Goal: Task Accomplishment & Management: Manage account settings

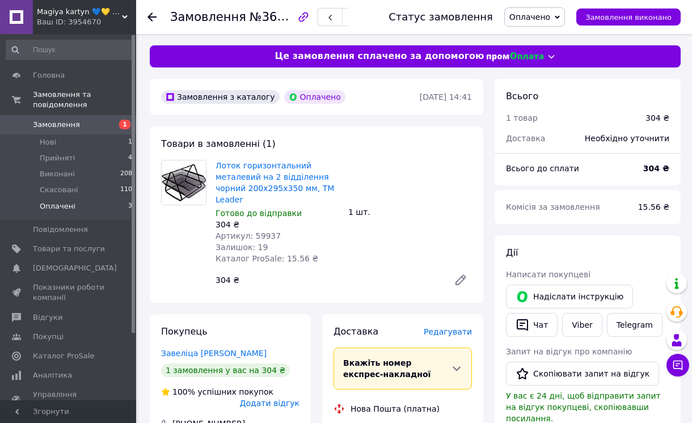
click at [61, 201] on span "Оплачені" at bounding box center [58, 206] width 36 height 10
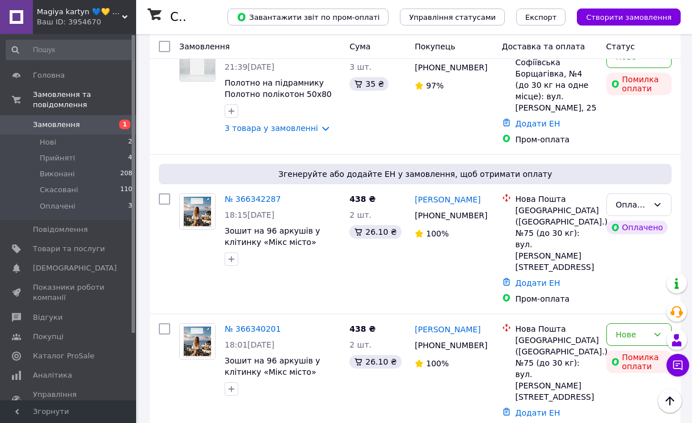
scroll to position [142, 0]
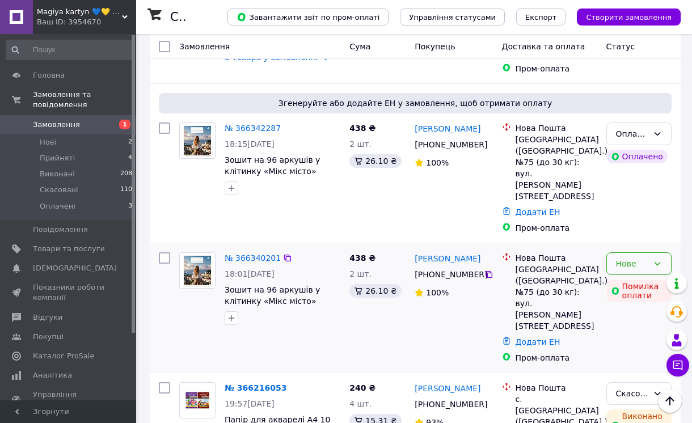
click at [661, 259] on icon at bounding box center [657, 263] width 9 height 9
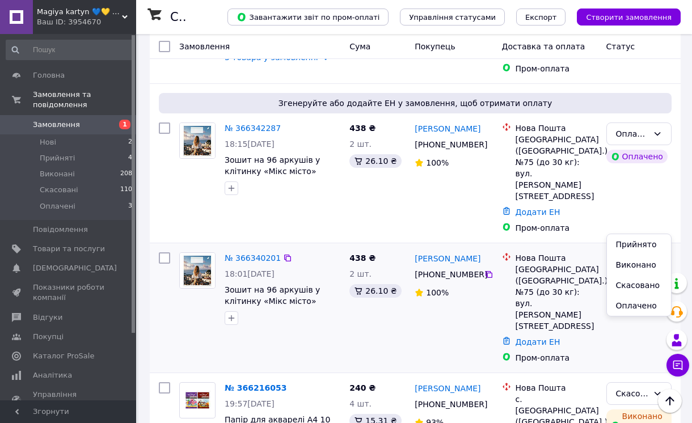
click at [637, 286] on li "Скасовано" at bounding box center [639, 285] width 64 height 20
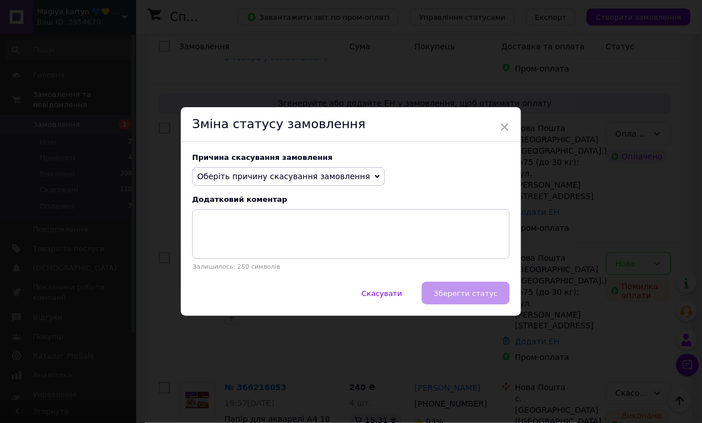
click at [302, 175] on span "Оберіть причину скасування замовлення" at bounding box center [283, 176] width 173 height 9
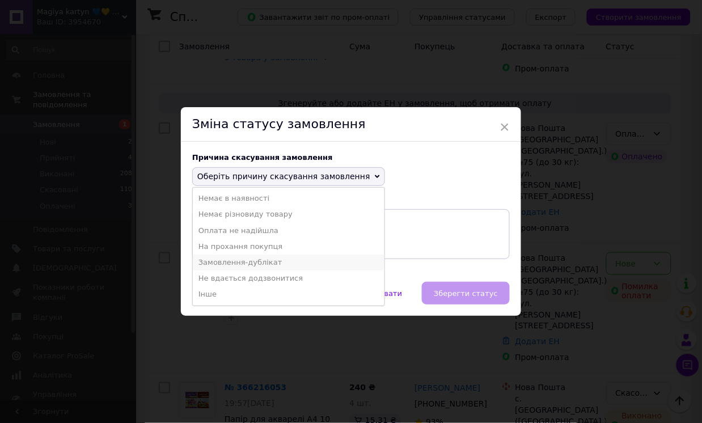
click at [257, 263] on li "Замовлення-дублікат" at bounding box center [289, 263] width 192 height 16
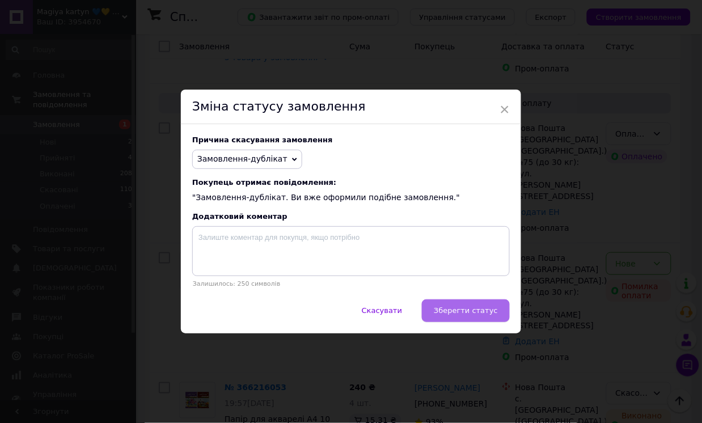
click at [478, 309] on span "Зберегти статус" at bounding box center [466, 310] width 64 height 9
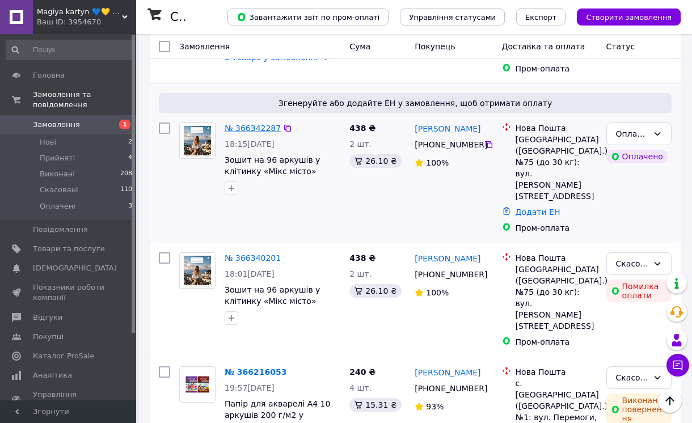
click at [242, 124] on link "№ 366342287" at bounding box center [253, 128] width 56 height 9
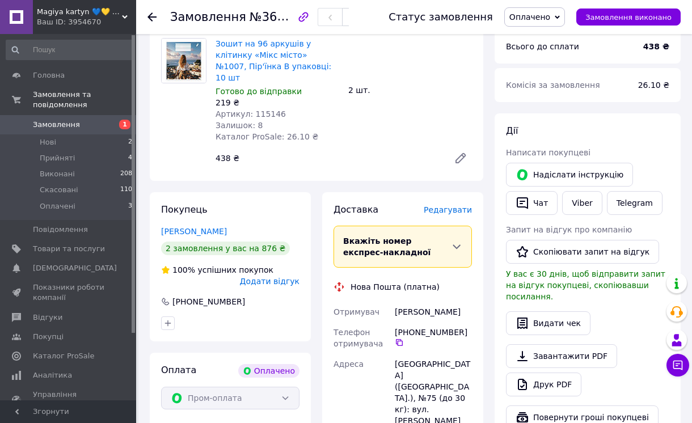
scroll to position [142, 0]
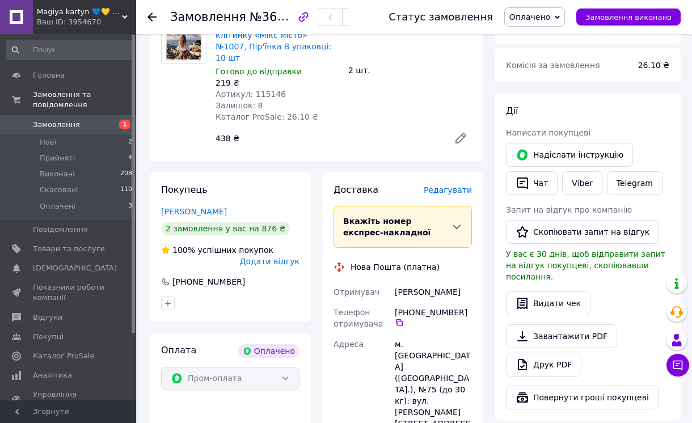
click at [264, 90] on span "Артикул: 115146" at bounding box center [251, 94] width 70 height 9
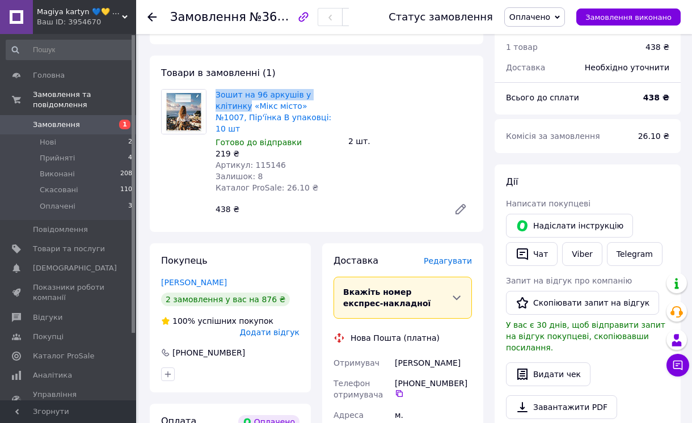
drag, startPoint x: 211, startPoint y: 92, endPoint x: 331, endPoint y: 92, distance: 119.7
click at [331, 92] on div "Зошит на 96 аркушів у клітинку «Мiкс мiсто» №1007, Пір'їнка В упаковці: 10 шт Г…" at bounding box center [277, 141] width 133 height 109
click at [144, 213] on div "Замовлення з каталогу Оплачено 12.10.2025 • 18:15 Товари в замовленні (1) Зошит…" at bounding box center [316, 431] width 345 height 846
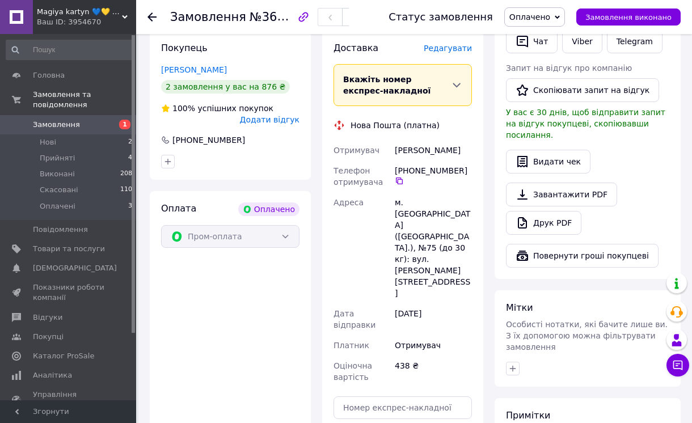
scroll to position [355, 0]
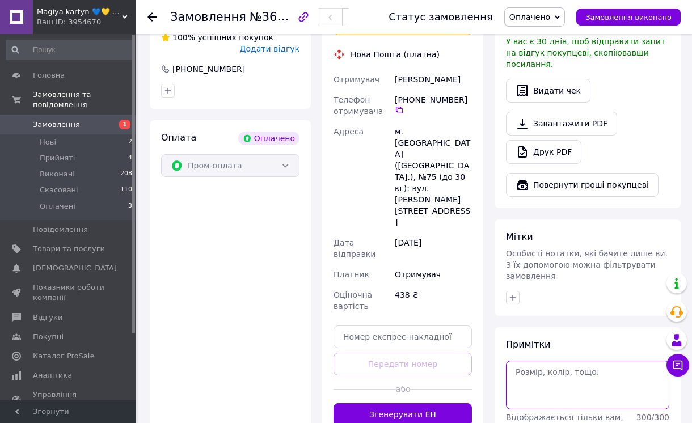
click at [554, 361] on textarea at bounding box center [587, 385] width 163 height 49
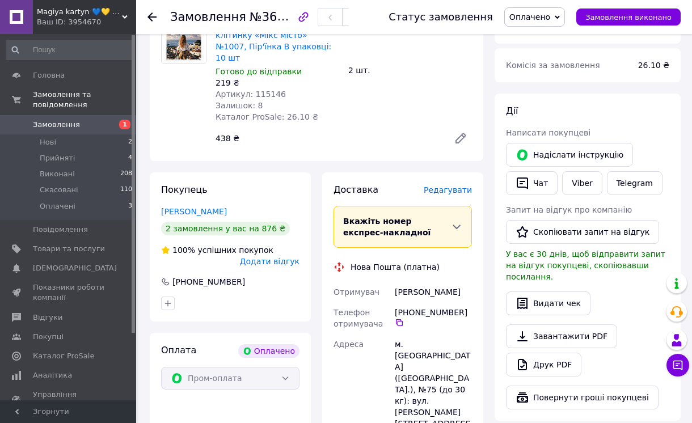
scroll to position [213, 0]
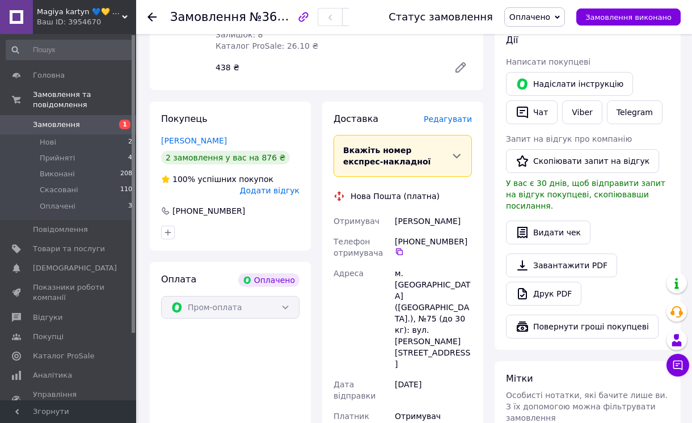
drag, startPoint x: 396, startPoint y: 209, endPoint x: 474, endPoint y: 205, distance: 78.4
click at [474, 205] on div "Доставка Редагувати Вкажіть номер експрес-накладної Обов'язково введіть номер е…" at bounding box center [402, 341] width 161 height 478
copy div "[PERSON_NAME]"
click at [398, 248] on icon at bounding box center [399, 251] width 7 height 7
click at [316, 83] on div "Замовлення з каталогу Оплачено 12.10.2025 • 18:15 Товари в замовленні (1) Зошит…" at bounding box center [316, 289] width 345 height 846
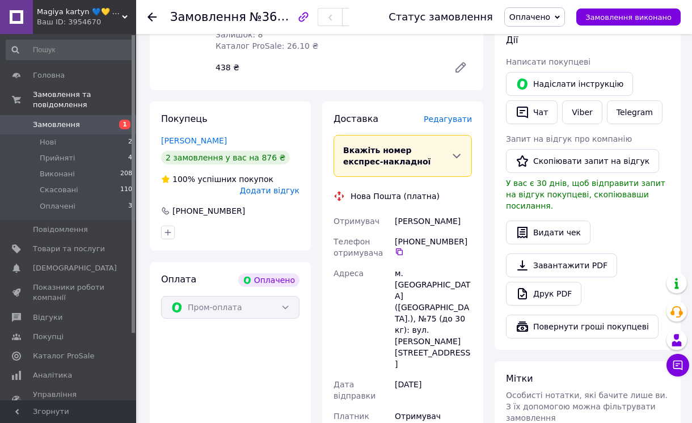
scroll to position [355, 0]
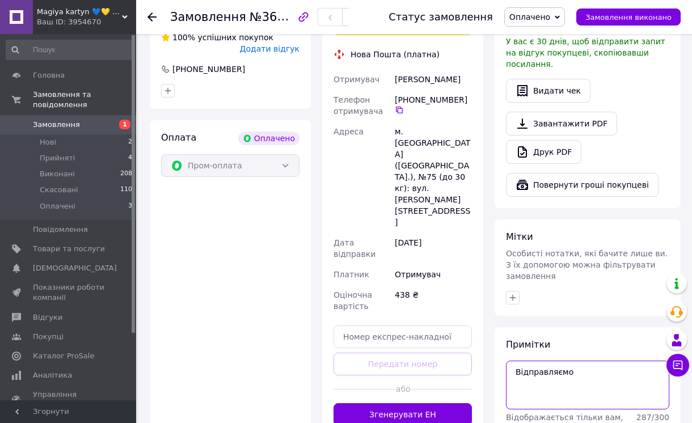
click at [581, 361] on textarea "Відправляємо" at bounding box center [587, 385] width 163 height 49
paste textarea "Зошит на 96 аркушів у клітинку «Мiкс хлопчики» №1006, Пір'їнка В упаковці: 10 шт"
paste textarea "Зошит на 96 аркушів у клітинку «Мiкс дiвчинки» №1005, Пір'їнка В упаковці: 10 шт"
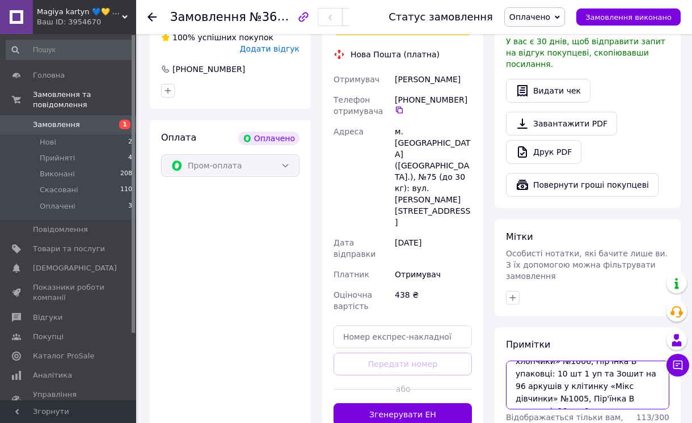
scroll to position [423, 0]
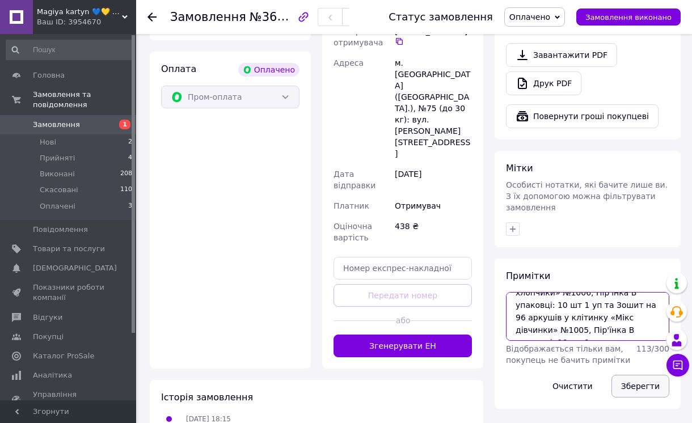
type textarea "Відправляємо Зошит на 96 аркушів у клітинку «Мiкс хлопчики» №1006, Пір'їнка В у…"
click at [639, 375] on button "Зберегти" at bounding box center [641, 386] width 58 height 23
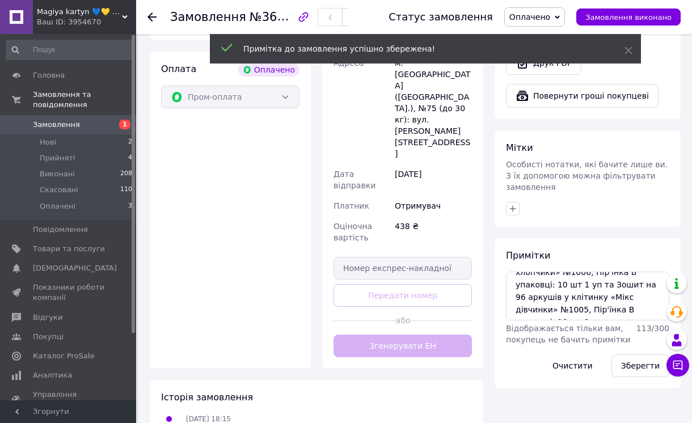
click at [563, 16] on span "Оплачено" at bounding box center [534, 16] width 61 height 19
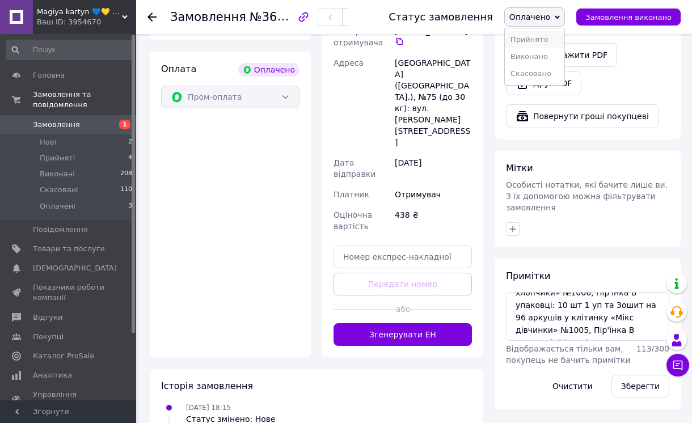
click at [537, 40] on li "Прийнято" at bounding box center [535, 39] width 60 height 17
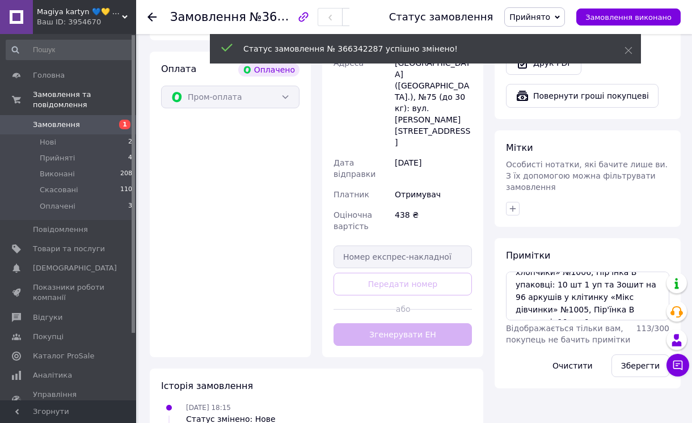
click at [489, 140] on div "Всього 1 товар 438 ₴ Всього до сплати 438 ₴ Комісія за замовлення 26.10 ₴ Дії Н…" at bounding box center [587, 118] width 197 height 924
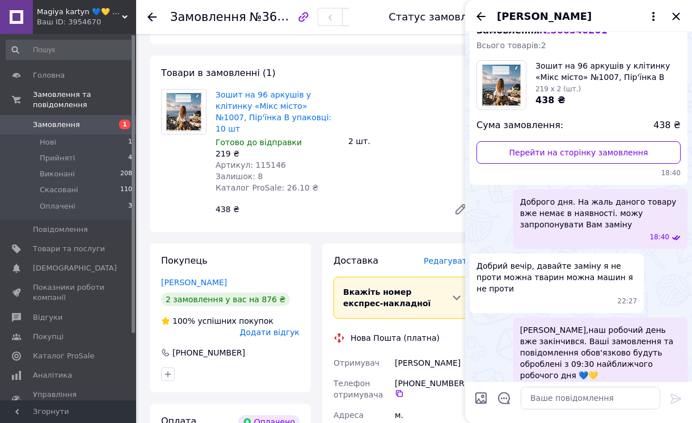
scroll to position [71, 0]
click at [678, 14] on icon "Закрити" at bounding box center [675, 15] width 7 height 7
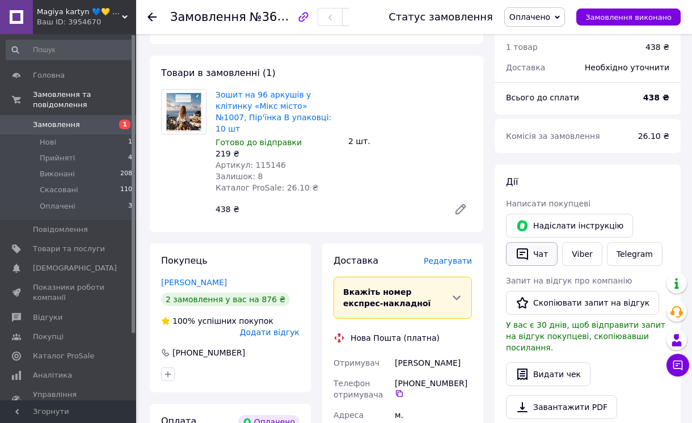
click at [539, 256] on button "Чат" at bounding box center [532, 254] width 52 height 24
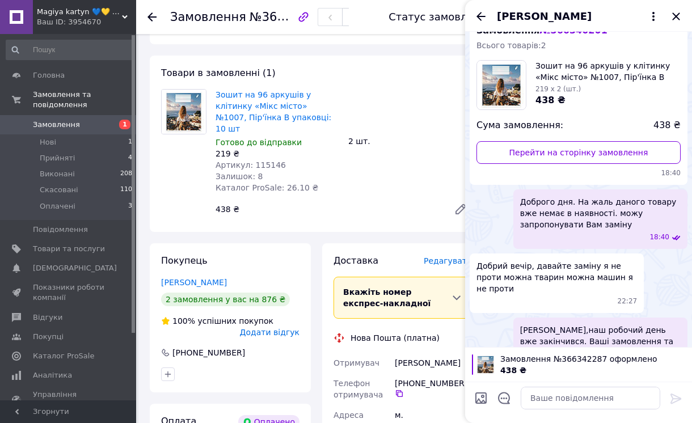
scroll to position [78, 0]
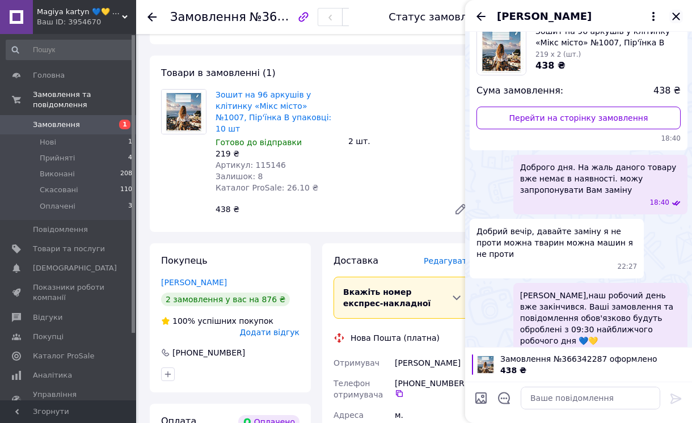
click at [673, 20] on icon "Закрити" at bounding box center [675, 15] width 7 height 7
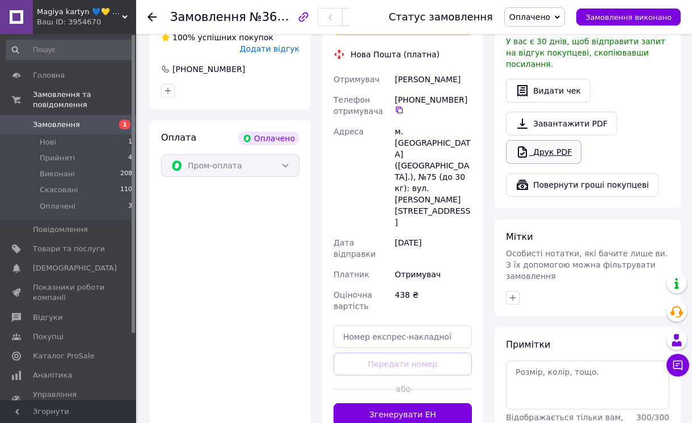
scroll to position [423, 0]
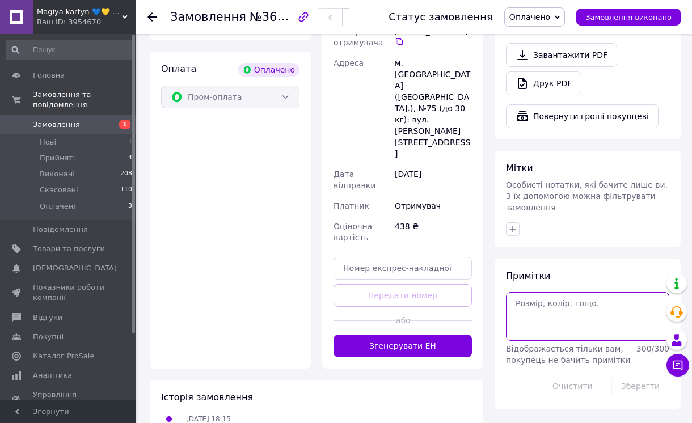
click at [545, 292] on textarea at bounding box center [587, 316] width 163 height 49
